Goal: Task Accomplishment & Management: Use online tool/utility

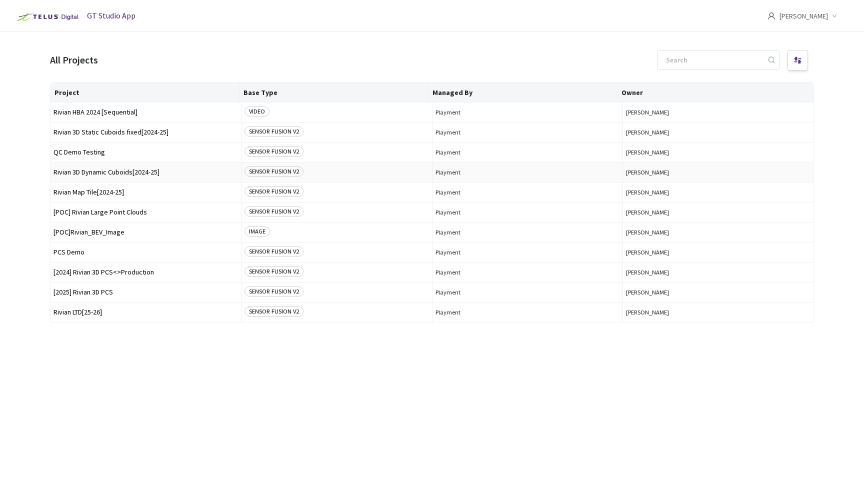
click at [105, 175] on span "Rivian 3D Dynamic Cuboids[2024-25]" at bounding box center [145, 171] width 184 height 7
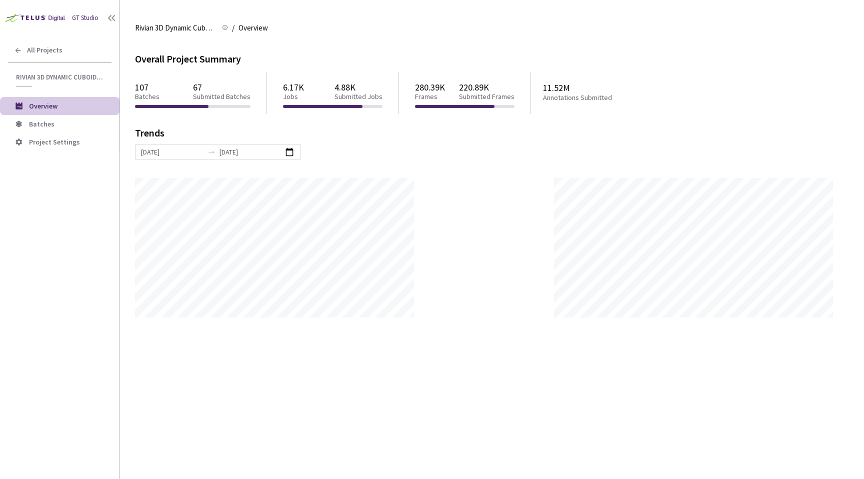
scroll to position [479, 864]
click at [60, 116] on li "Batches" at bounding box center [59, 124] width 119 height 18
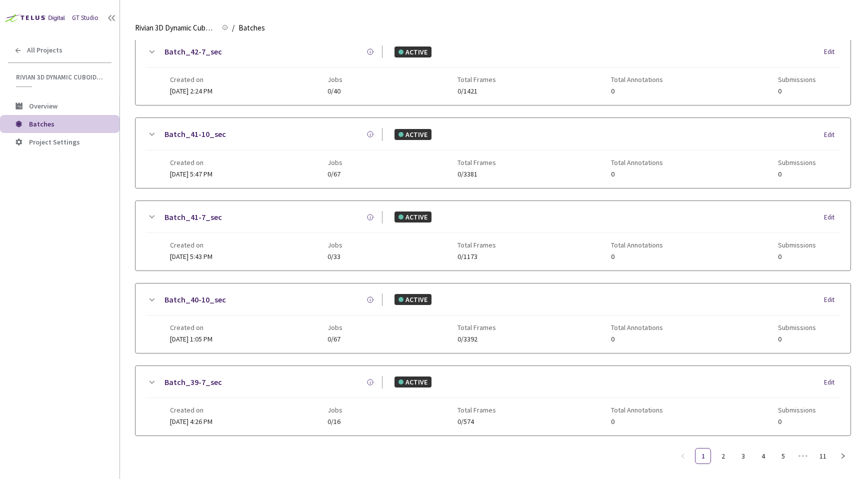
scroll to position [465, 0]
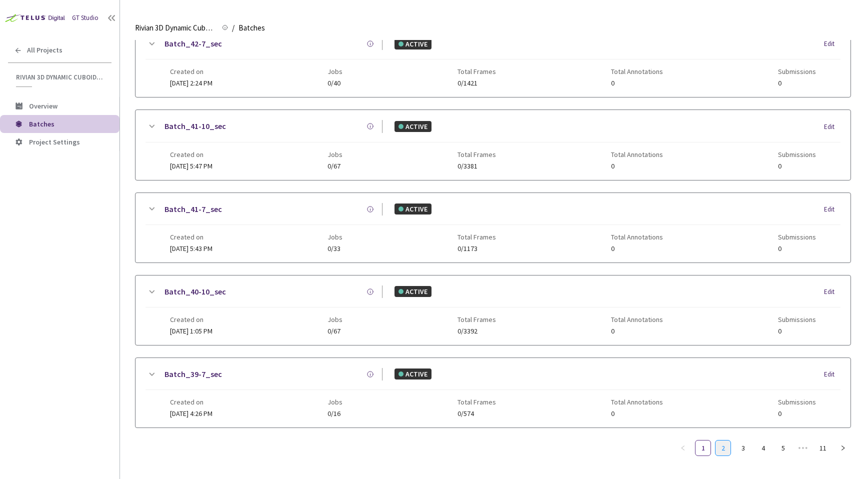
click at [715, 442] on li "2" at bounding box center [723, 448] width 16 height 16
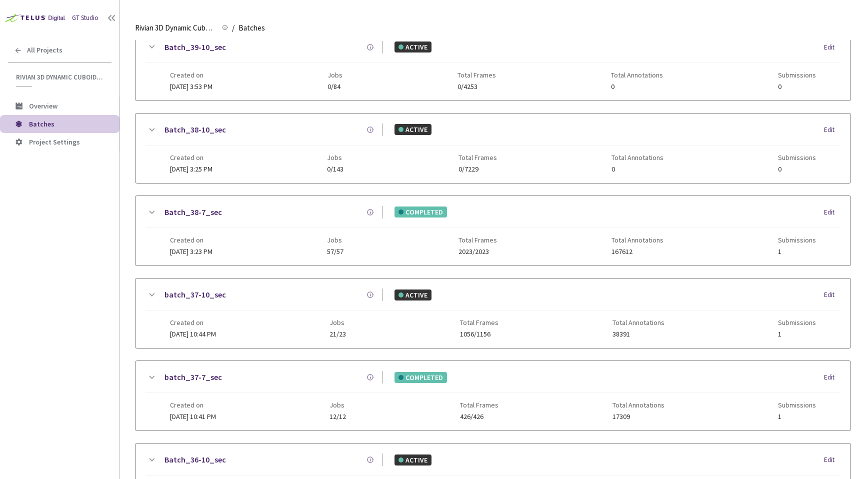
scroll to position [0, 0]
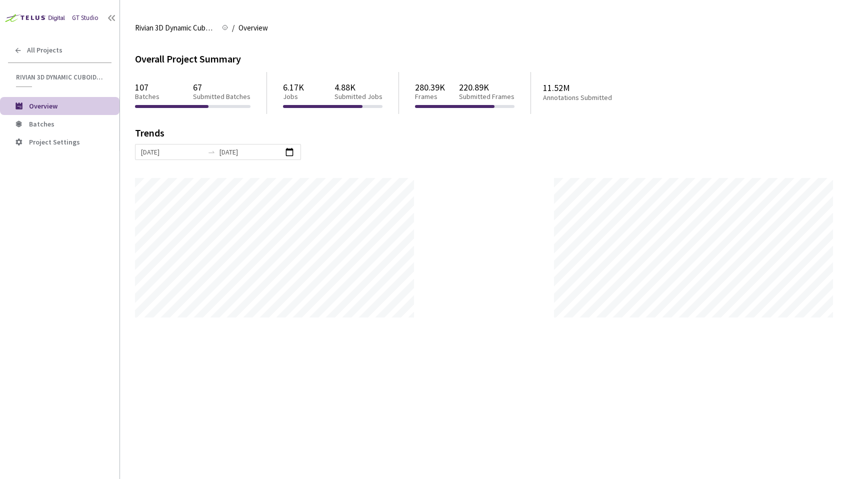
scroll to position [479, 864]
click at [88, 49] on div "All Projects" at bounding box center [59, 50] width 119 height 20
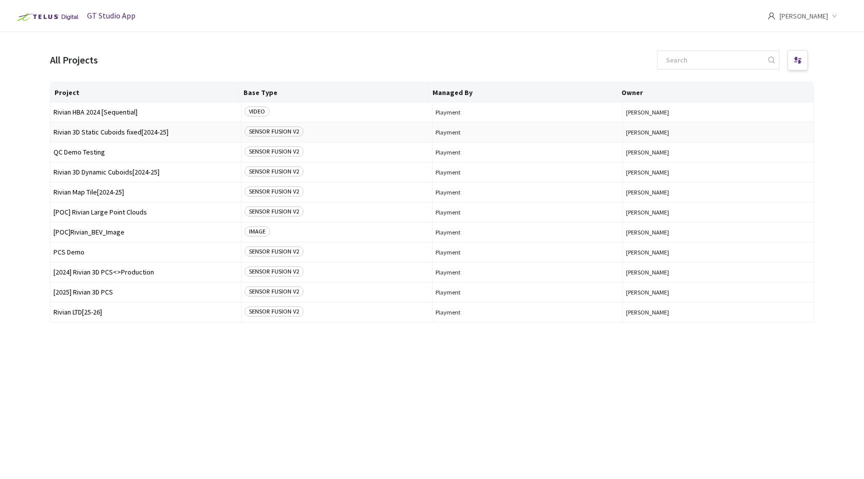
click at [126, 134] on span "Rivian 3D Static Cuboids fixed[2024-25]" at bounding box center [145, 131] width 184 height 7
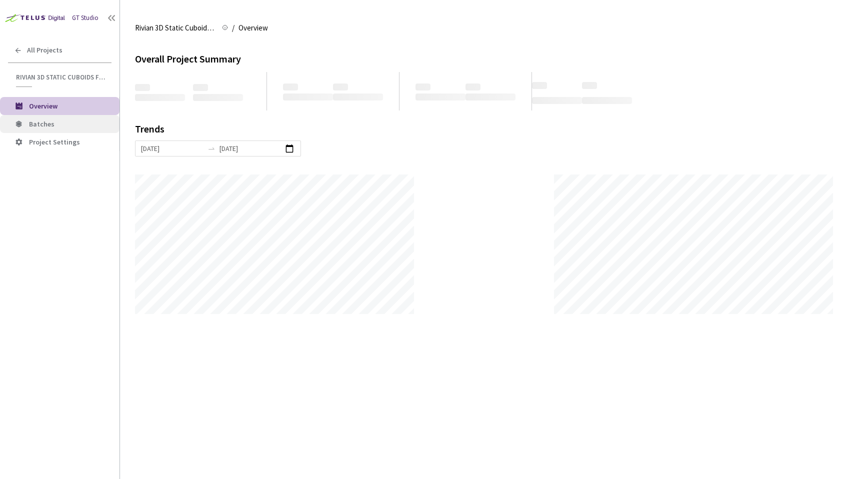
click at [84, 122] on span "Batches" at bounding box center [70, 124] width 82 height 8
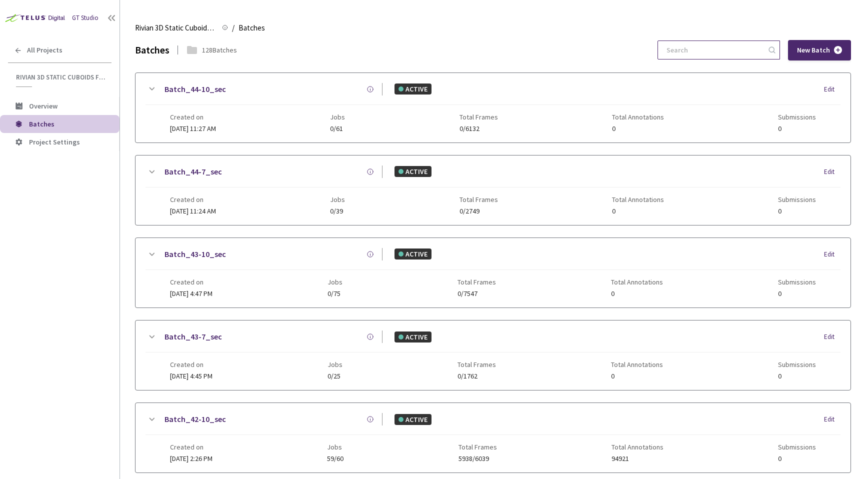
click at [696, 50] on input at bounding box center [713, 50] width 106 height 18
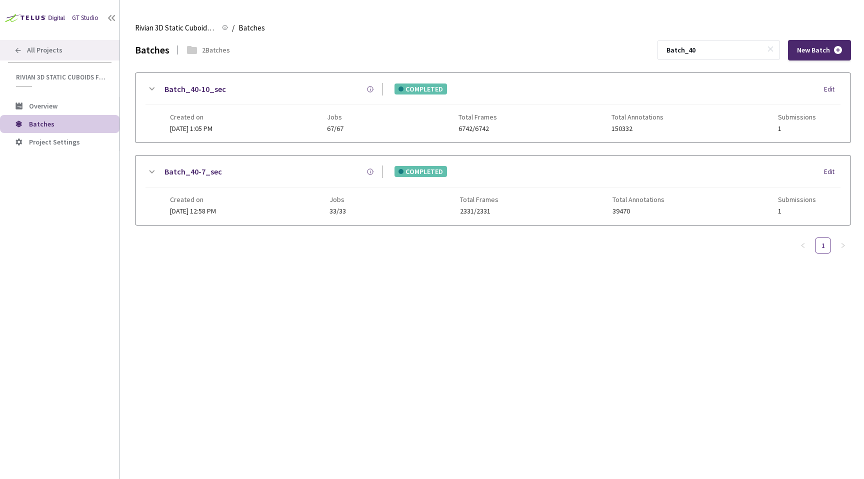
type input "Batch_40"
click at [50, 45] on div "All Projects" at bounding box center [59, 50] width 119 height 20
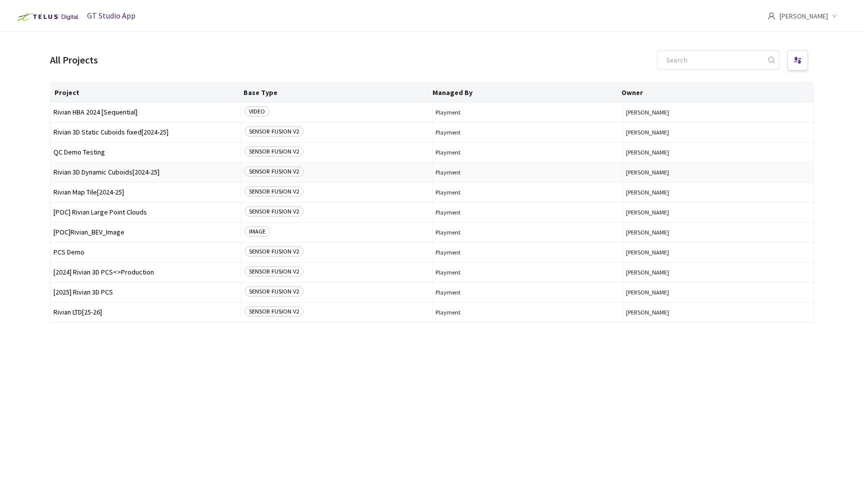
click at [112, 172] on span "Rivian 3D Dynamic Cuboids[2024-25]" at bounding box center [145, 171] width 184 height 7
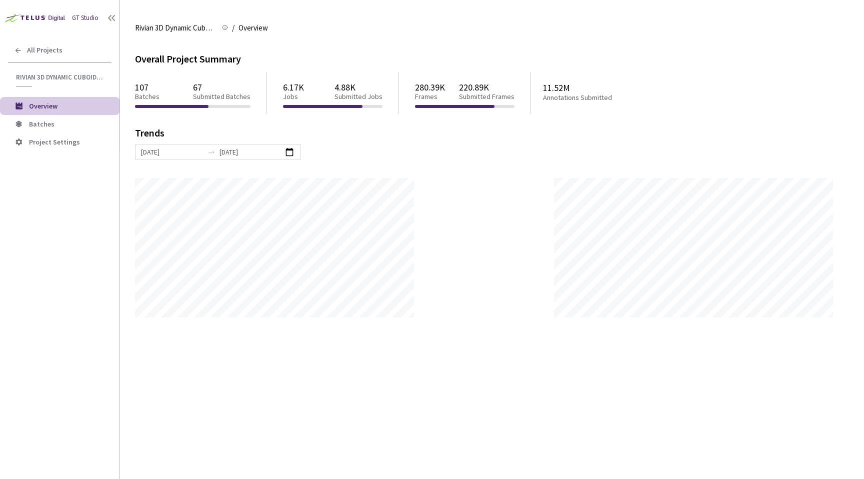
scroll to position [479, 864]
click at [36, 112] on li "Overview" at bounding box center [59, 106] width 119 height 18
click at [38, 123] on span "Batches" at bounding box center [41, 123] width 25 height 9
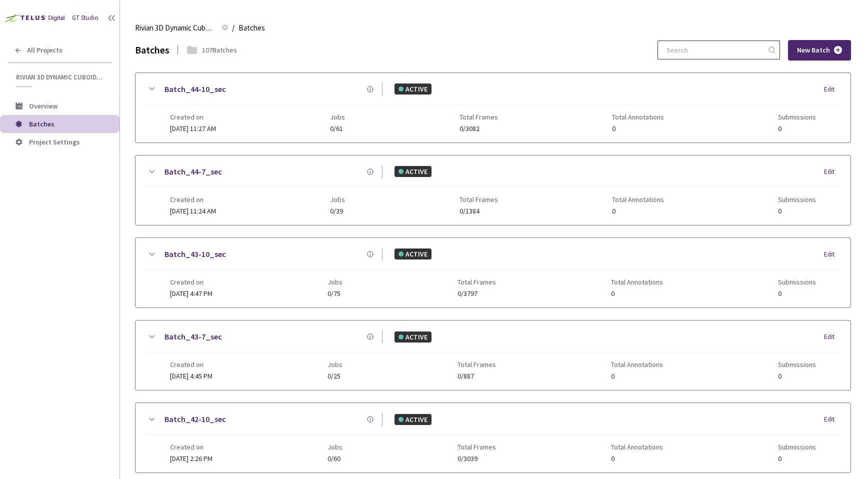
click at [724, 43] on input at bounding box center [713, 50] width 106 height 18
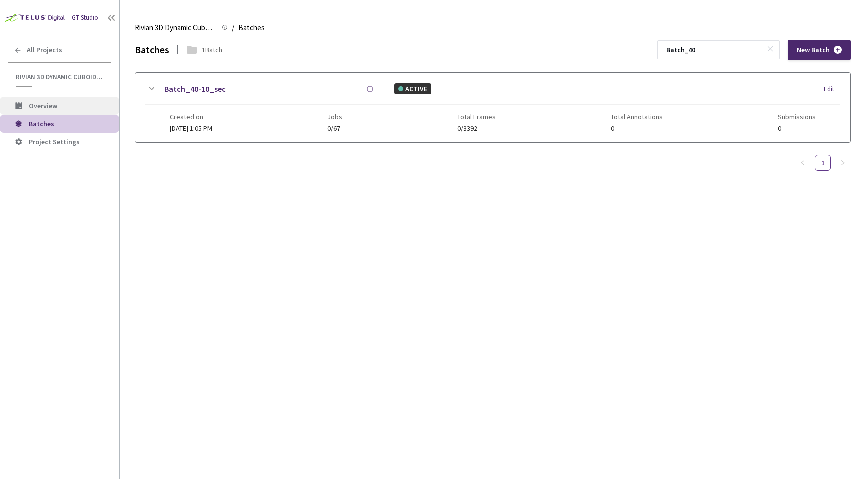
type input "Batch_40"
click at [73, 106] on span "Overview" at bounding box center [70, 106] width 82 height 8
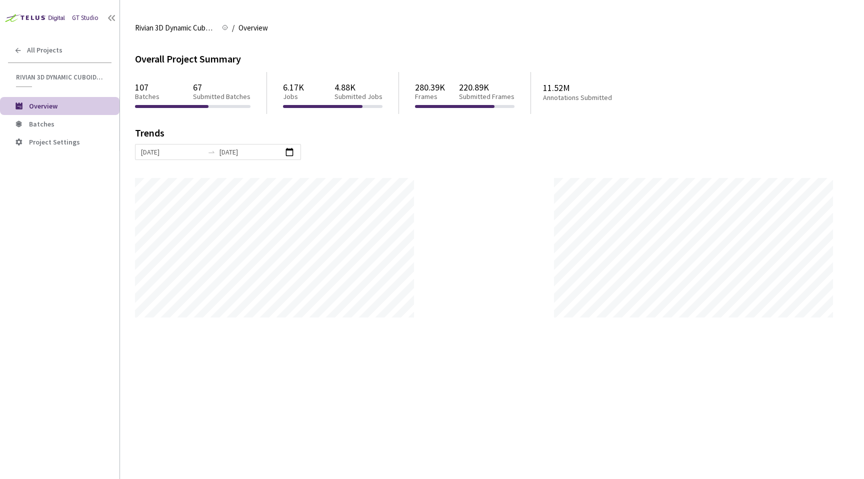
scroll to position [479, 864]
